Goal: Information Seeking & Learning: Learn about a topic

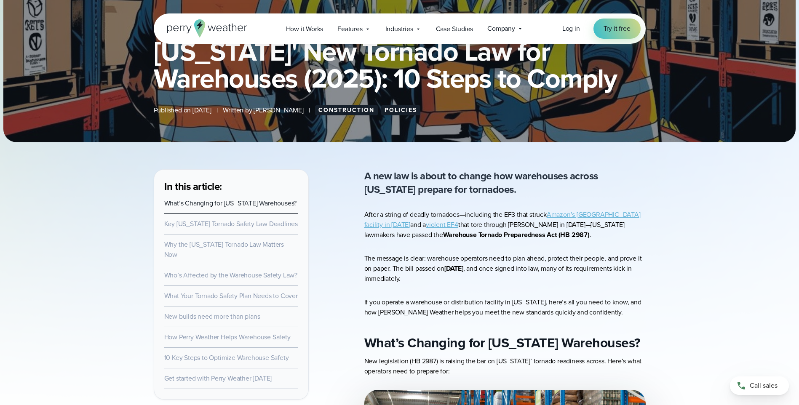
scroll to position [168, 0]
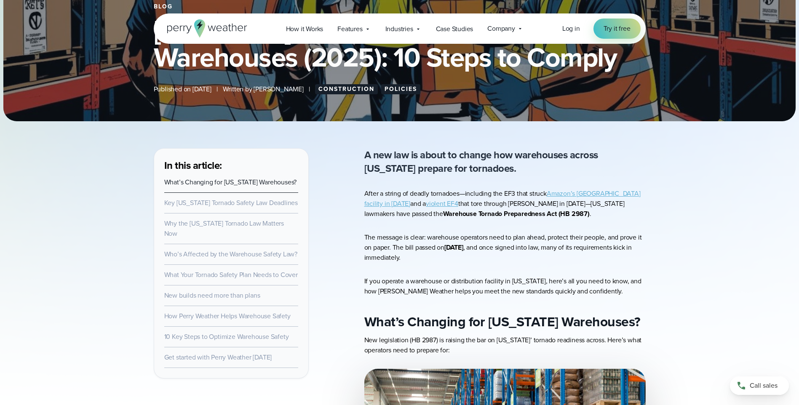
click at [426, 204] on link "violent EF4" at bounding box center [442, 204] width 32 height 10
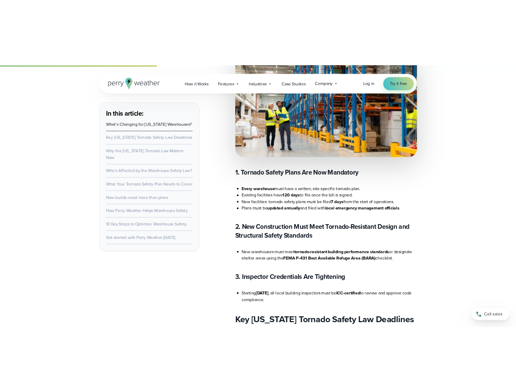
scroll to position [505, 0]
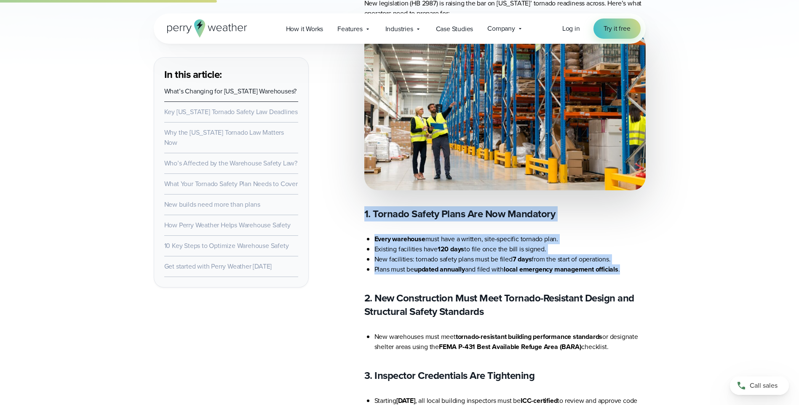
drag, startPoint x: 360, startPoint y: 206, endPoint x: 642, endPoint y: 268, distance: 289.1
copy article "1. Tornado Safety Plans Are Now Mandatory Every warehouse must have a written, …"
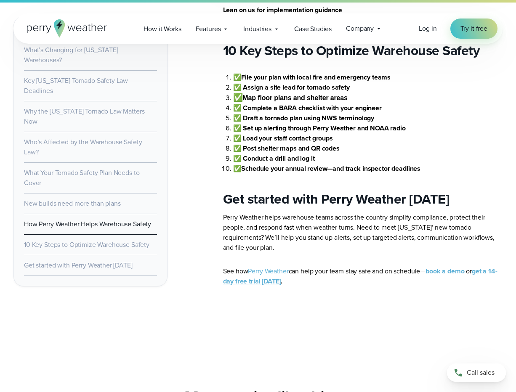
scroll to position [2358, 0]
